Goal: Transaction & Acquisition: Purchase product/service

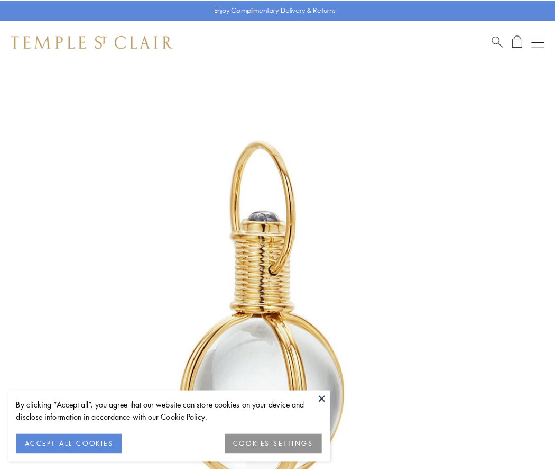
scroll to position [276, 0]
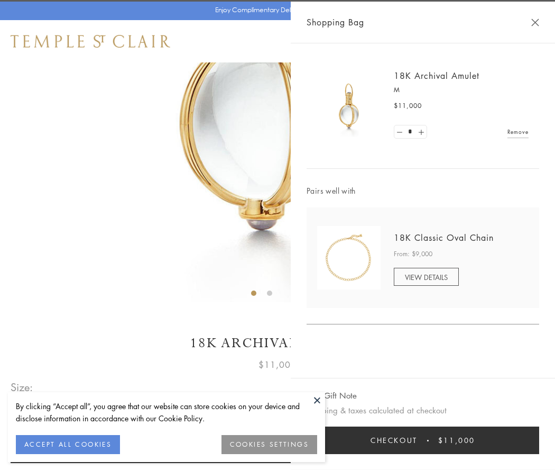
click at [423, 440] on button "Checkout $11,000" at bounding box center [423, 439] width 233 height 27
